Goal: Information Seeking & Learning: Learn about a topic

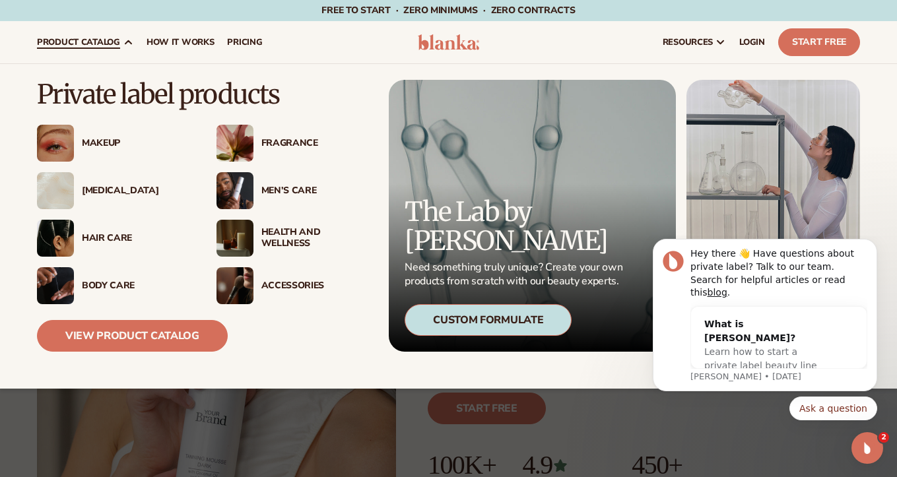
click at [92, 139] on div "Makeup" at bounding box center [136, 143] width 108 height 11
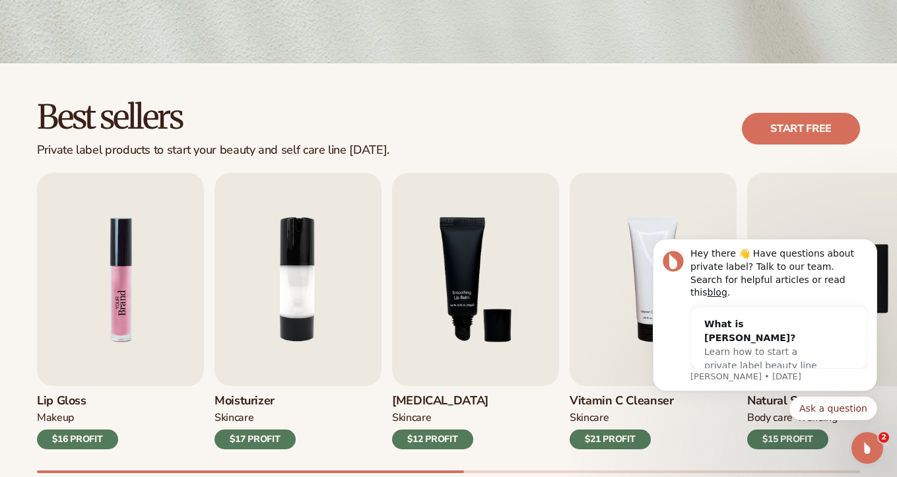
click at [115, 319] on img "1 / 9" at bounding box center [120, 279] width 167 height 213
